Goal: Navigation & Orientation: Go to known website

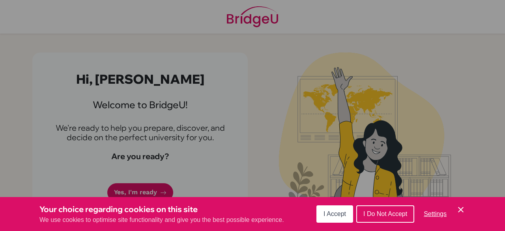
click at [337, 215] on span "I Accept" at bounding box center [335, 213] width 22 height 7
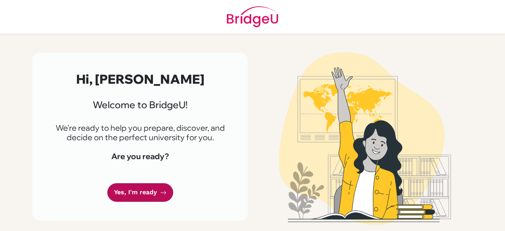
click at [152, 194] on link "Yes, I'm ready" at bounding box center [140, 192] width 66 height 19
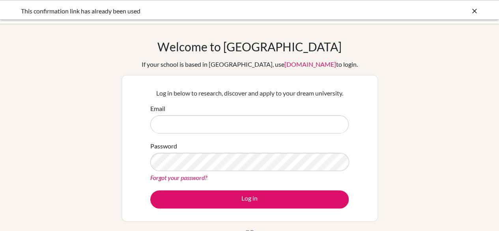
click at [200, 110] on div "Email" at bounding box center [249, 119] width 198 height 30
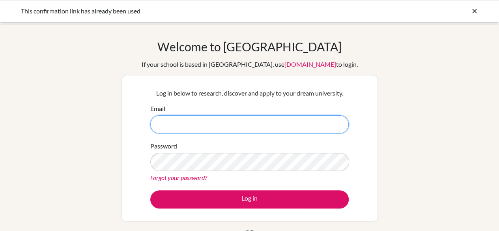
click at [202, 126] on input "Email" at bounding box center [249, 124] width 198 height 18
type input "[EMAIL_ADDRESS][DOMAIN_NAME]"
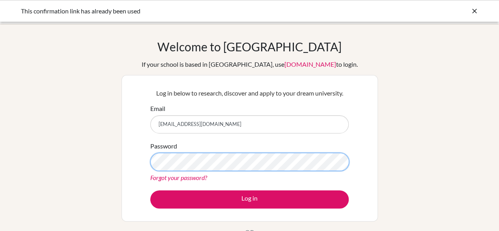
click at [150, 190] on button "Log in" at bounding box center [249, 199] width 198 height 18
